Goal: Check status: Check status

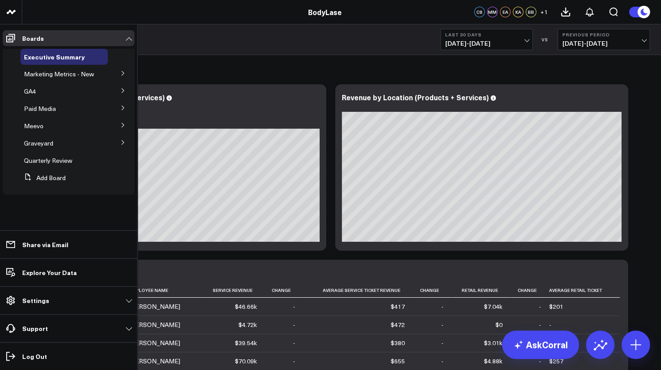
click at [122, 126] on icon at bounding box center [122, 124] width 5 height 5
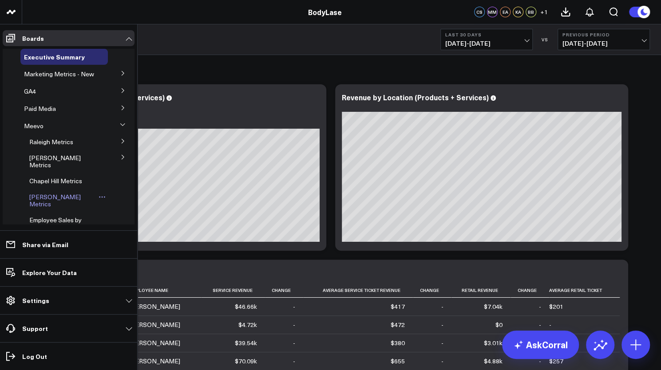
click at [38, 196] on span "[PERSON_NAME] Metrics" at bounding box center [54, 201] width 51 height 16
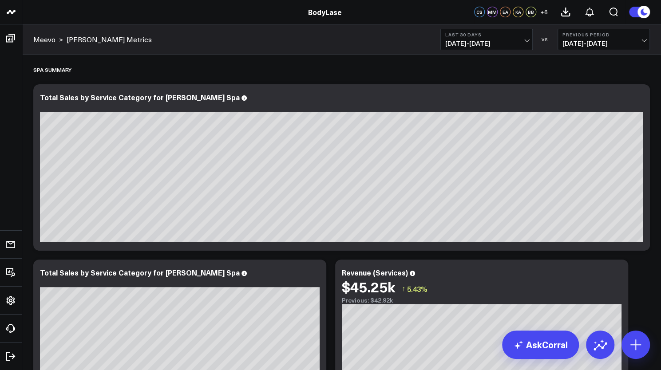
click at [524, 46] on span "08/10/25 - 09/08/25" at bounding box center [486, 43] width 83 height 7
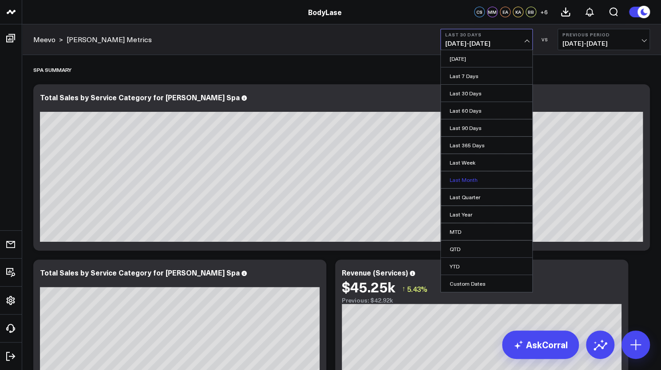
click at [471, 180] on link "Last Month" at bounding box center [486, 179] width 91 height 17
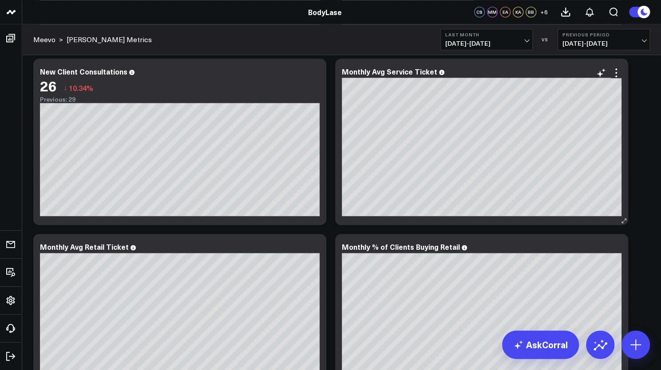
scroll to position [554, 0]
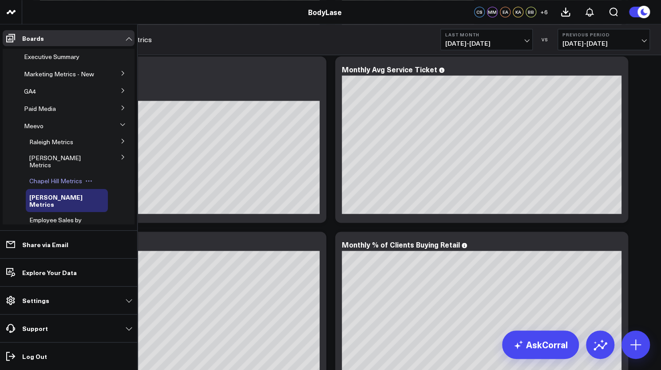
click at [45, 181] on span "Chapel Hill Metrics" at bounding box center [55, 181] width 53 height 8
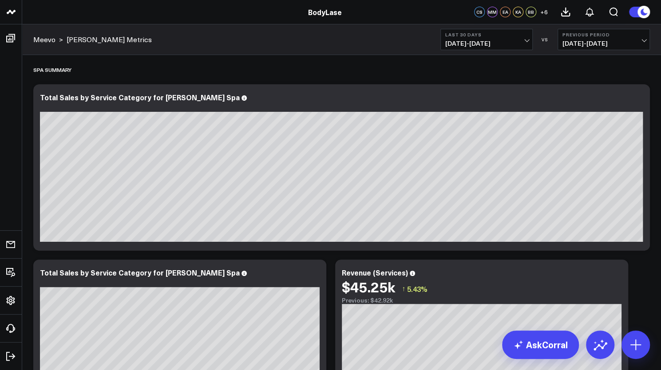
click at [501, 46] on span "08/10/25 - 09/08/25" at bounding box center [486, 43] width 83 height 7
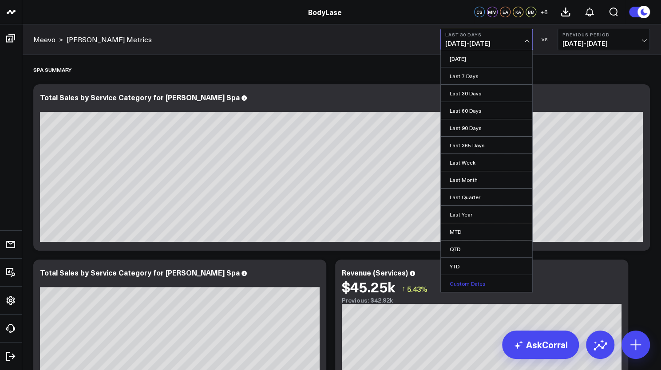
click at [468, 277] on link "Custom Dates" at bounding box center [486, 283] width 91 height 17
select select "8"
select select "2025"
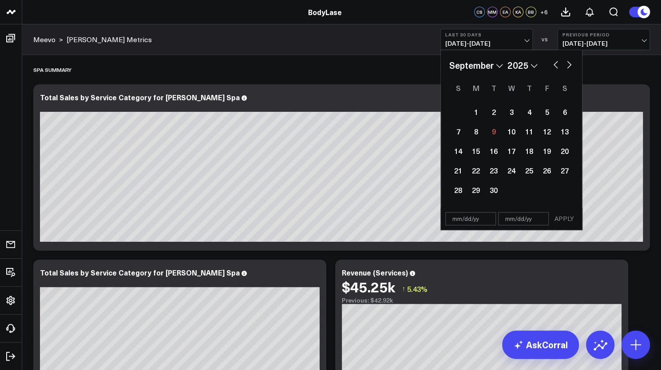
click at [462, 220] on input "text" at bounding box center [470, 218] width 51 height 13
select select "8"
select select "2025"
type input "01/01/25"
select select "2025"
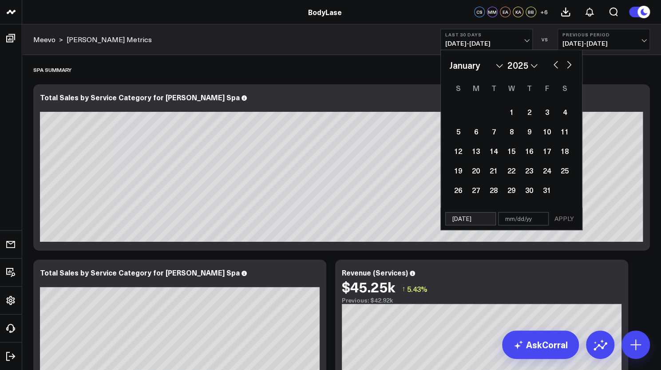
type input "01/01/25"
type input "08"
select select "2025"
type input "08/"
select select "2025"
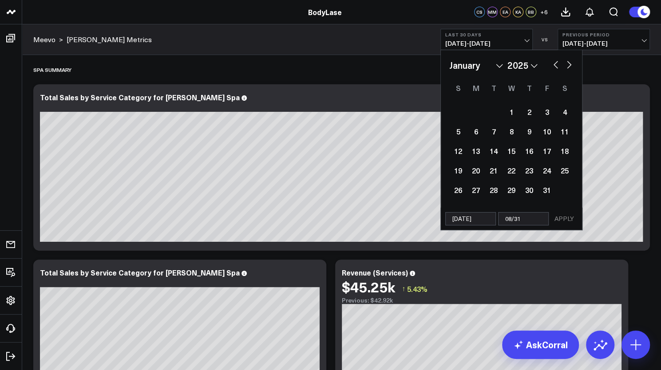
type input "08/31/"
select select "2025"
type input "08/31/2"
select select "2025"
type input "[DATE]"
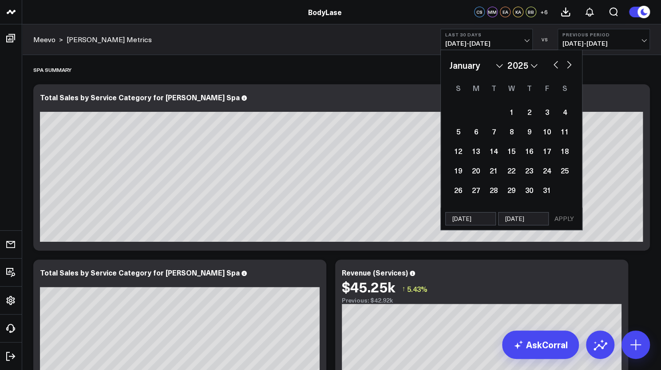
select select "2025"
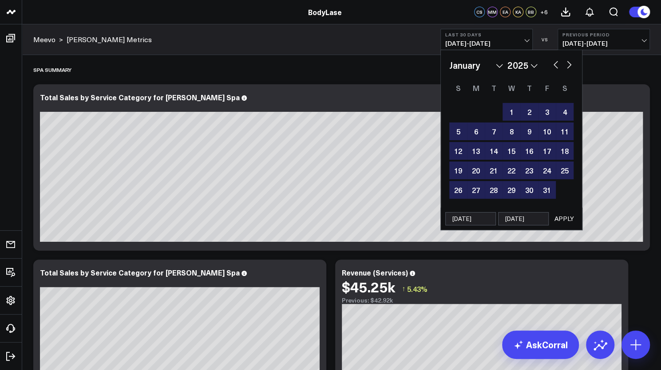
type input "[DATE]"
click at [571, 219] on button "APPLY" at bounding box center [564, 218] width 27 height 13
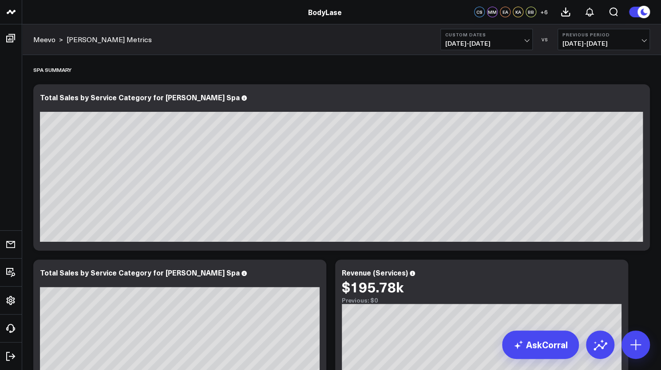
click at [582, 48] on button "Previous Period 05/03/24 - 12/31/24" at bounding box center [603, 39] width 92 height 21
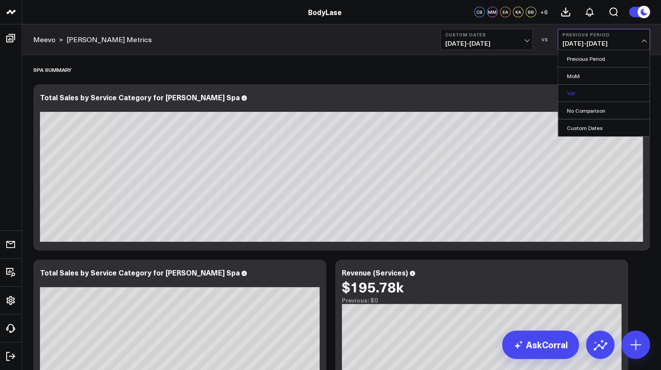
click at [580, 86] on link "YoY" at bounding box center [603, 93] width 91 height 17
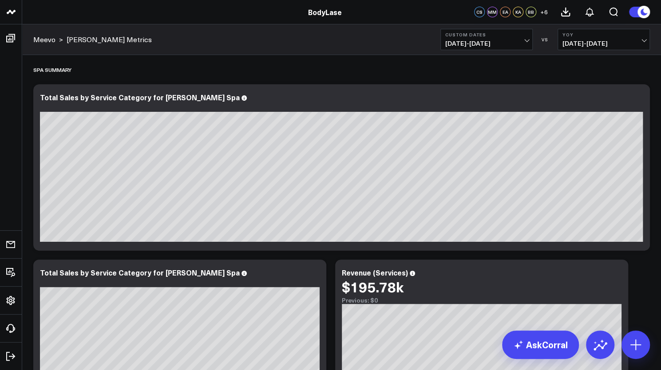
click at [570, 43] on span "01/01/24 - 08/31/24" at bounding box center [603, 43] width 83 height 7
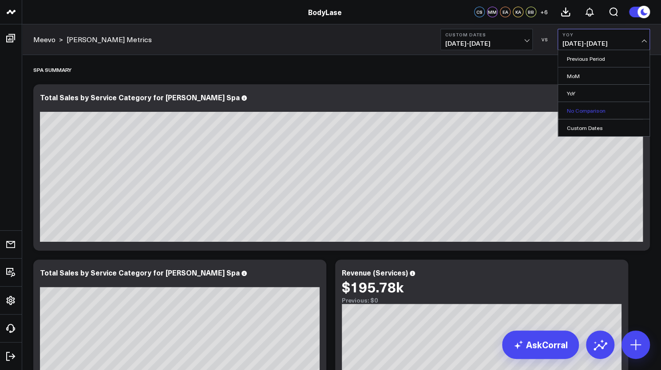
click at [580, 108] on link "No Comparison" at bounding box center [603, 110] width 91 height 17
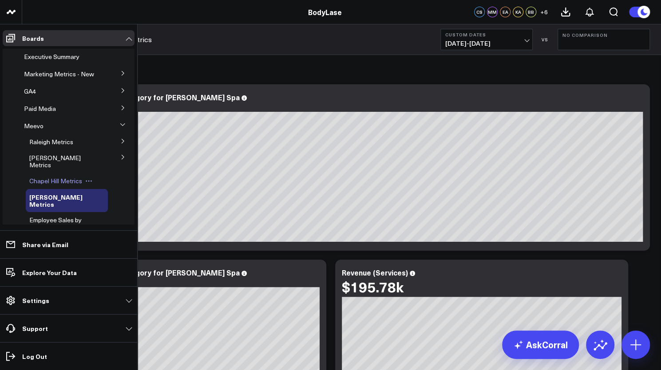
click at [55, 179] on span "Chapel Hill Metrics" at bounding box center [55, 181] width 53 height 8
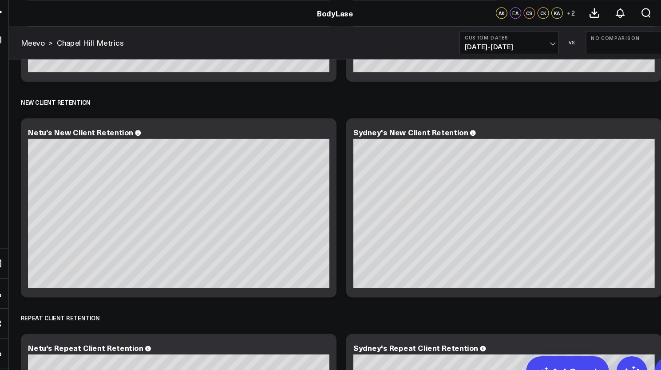
scroll to position [2042, 0]
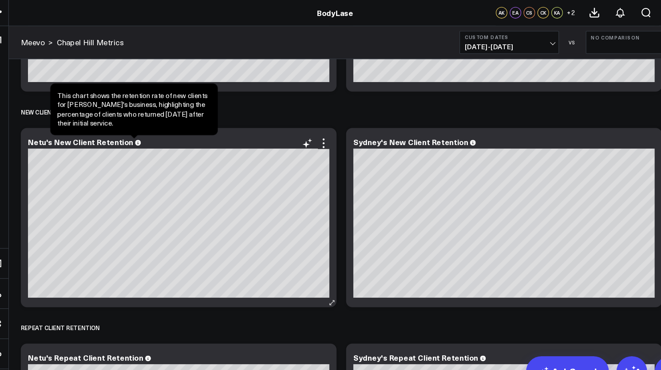
click at [140, 135] on icon at bounding box center [141, 132] width 5 height 5
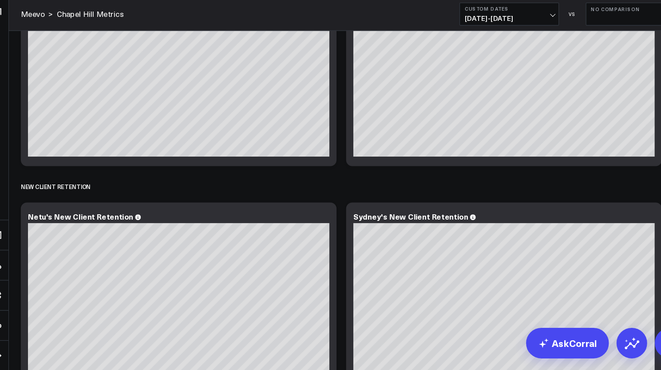
scroll to position [2001, 0]
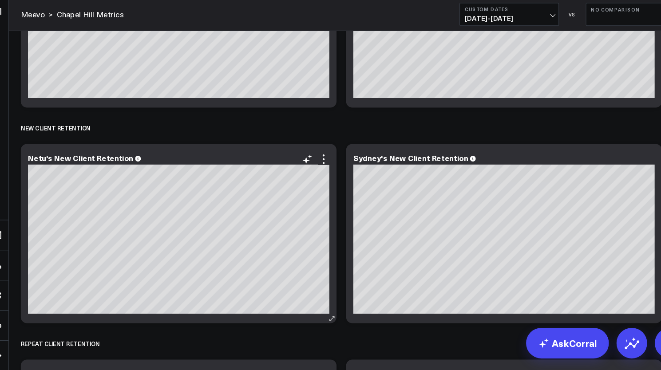
click at [139, 178] on div "Netu's New Client Retention" at bounding box center [179, 174] width 279 height 10
click at [139, 174] on icon at bounding box center [141, 173] width 5 height 5
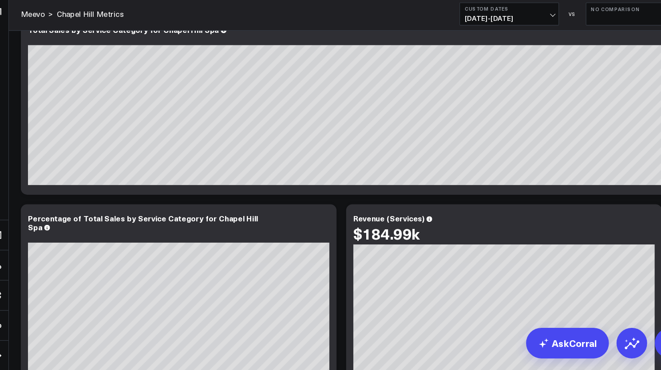
scroll to position [0, 0]
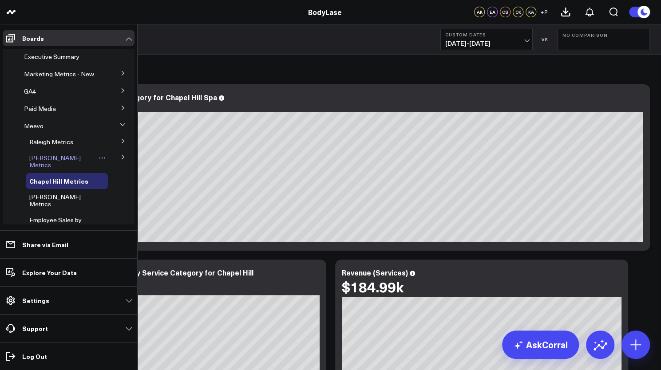
click at [48, 165] on span "[PERSON_NAME] Metrics" at bounding box center [54, 161] width 51 height 16
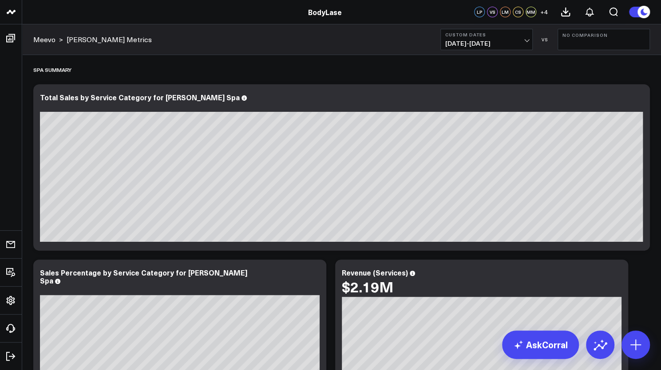
click at [588, 45] on button "No Comparison" at bounding box center [603, 39] width 92 height 21
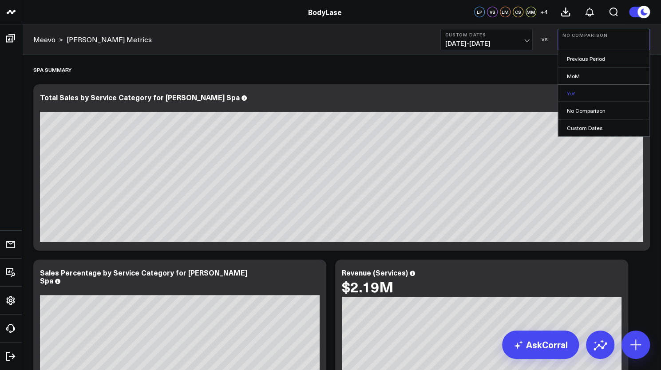
click at [578, 87] on link "YoY" at bounding box center [603, 93] width 91 height 17
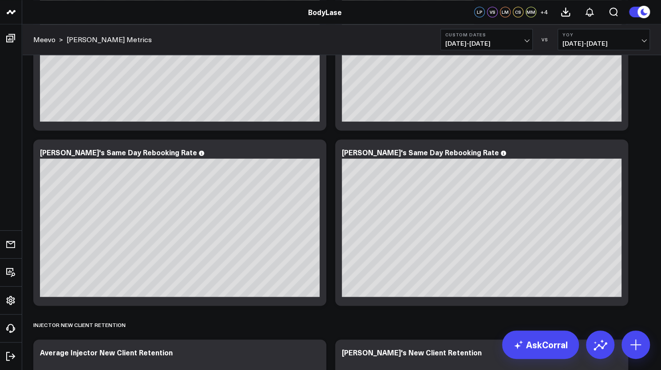
scroll to position [4574, 0]
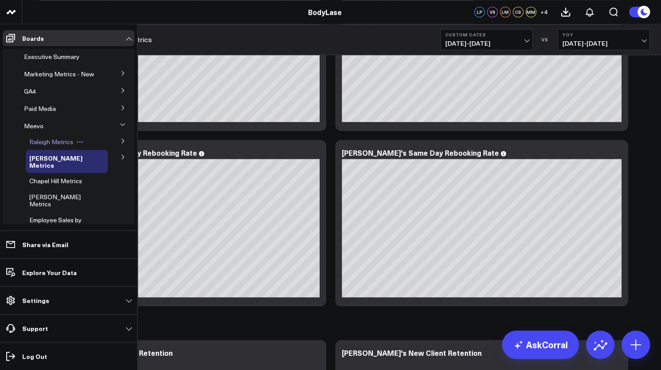
click at [41, 146] on span "Raleigh Metrics" at bounding box center [51, 142] width 44 height 8
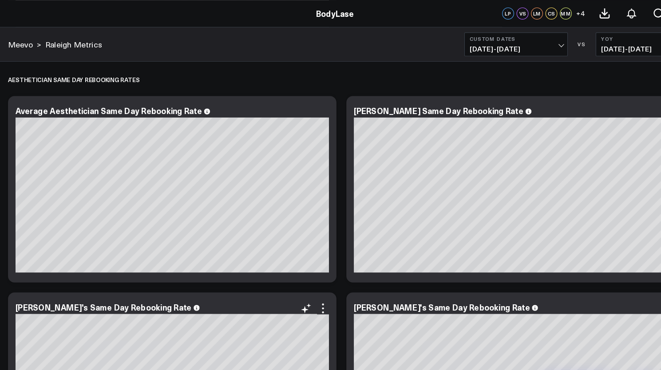
scroll to position [5969, 0]
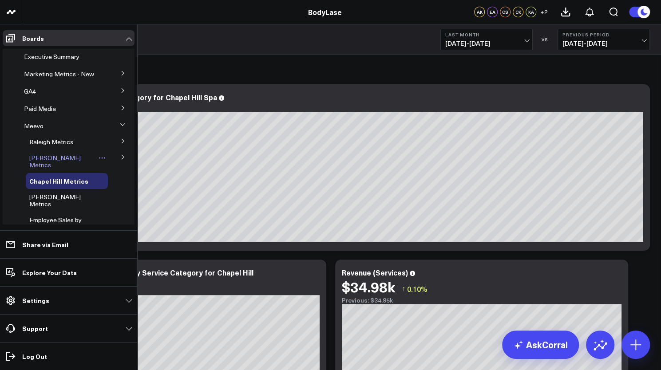
click at [44, 167] on span "[PERSON_NAME] Metrics" at bounding box center [54, 161] width 51 height 16
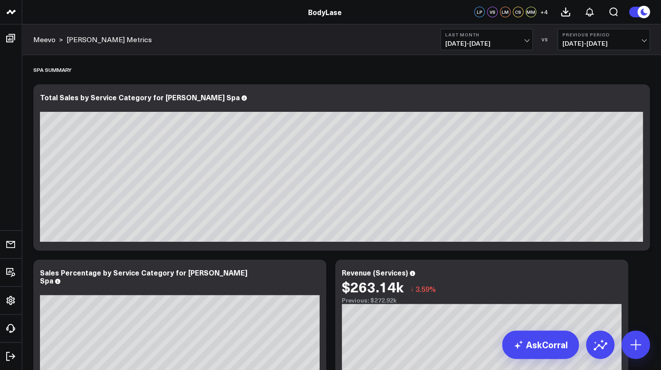
click at [602, 47] on button "Previous Period 07/01/25 - 07/31/25" at bounding box center [603, 39] width 92 height 21
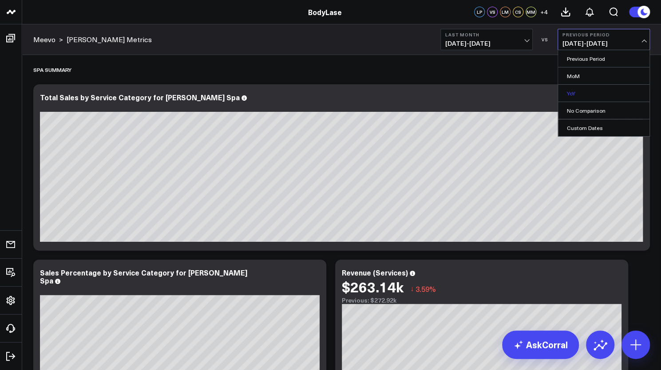
click at [586, 91] on link "YoY" at bounding box center [603, 93] width 91 height 17
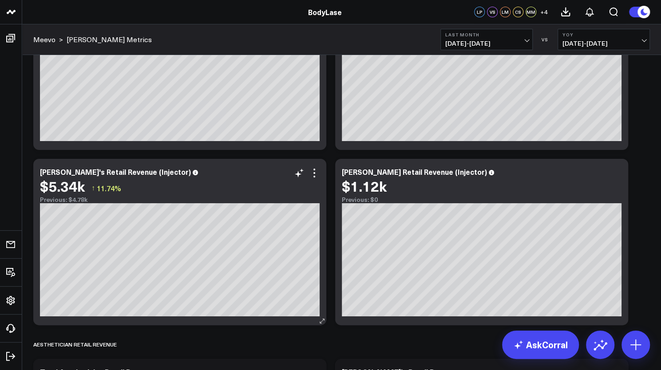
scroll to position [1961, 0]
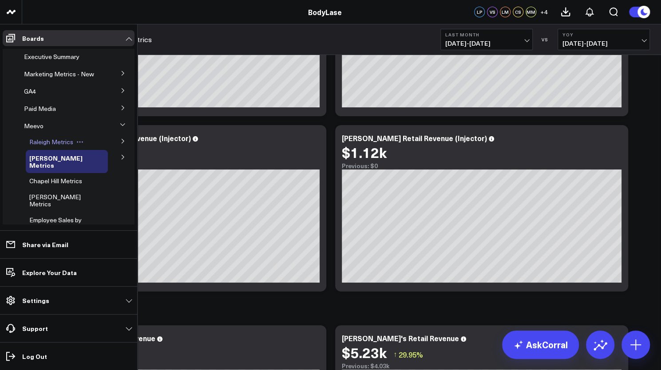
click at [44, 146] on span "Raleigh Metrics" at bounding box center [51, 142] width 44 height 8
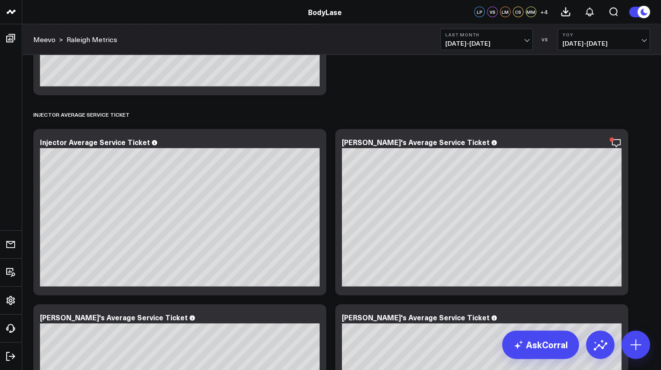
scroll to position [3274, 0]
